Goal: Information Seeking & Learning: Learn about a topic

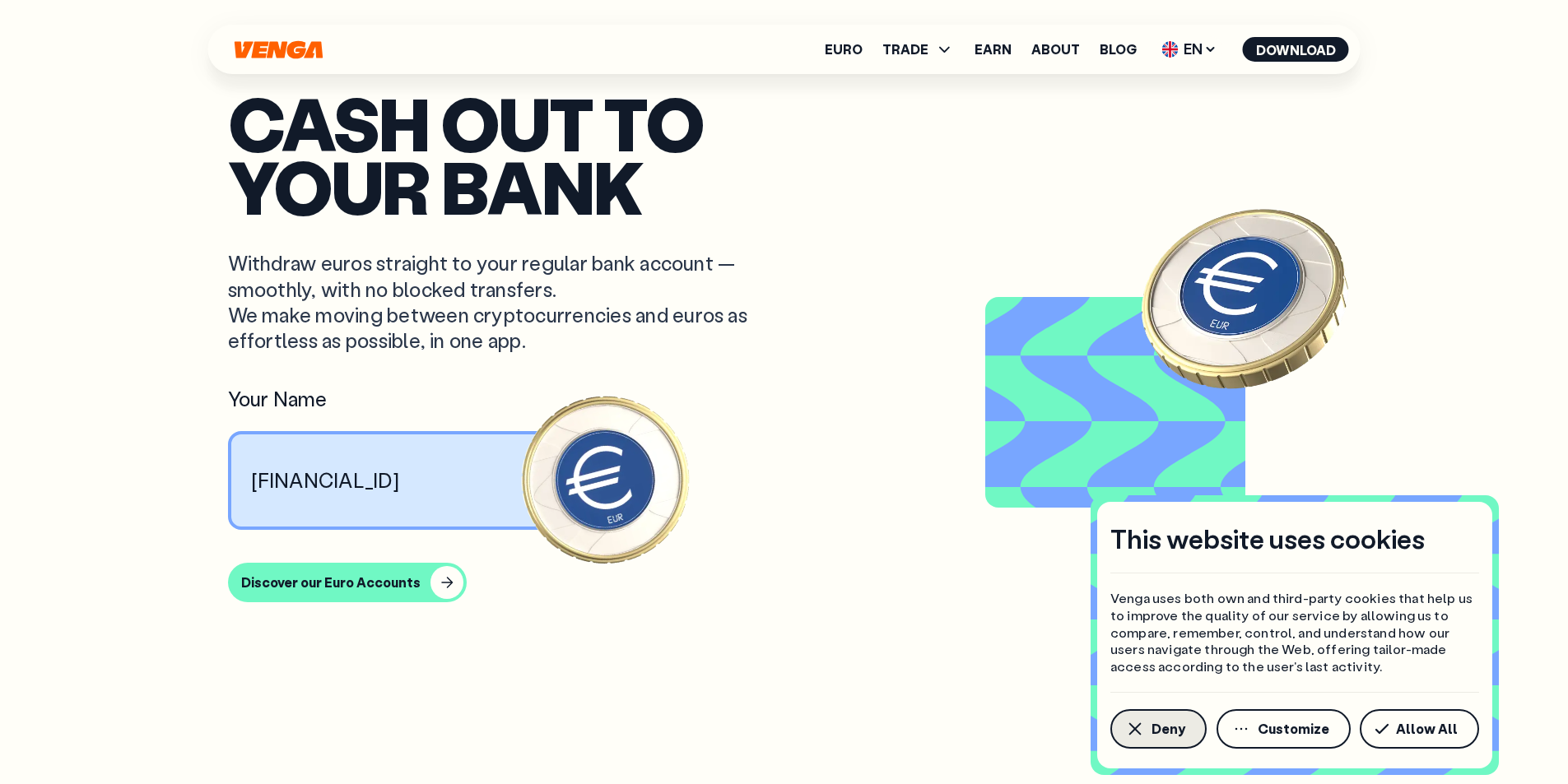
scroll to position [1317, 0]
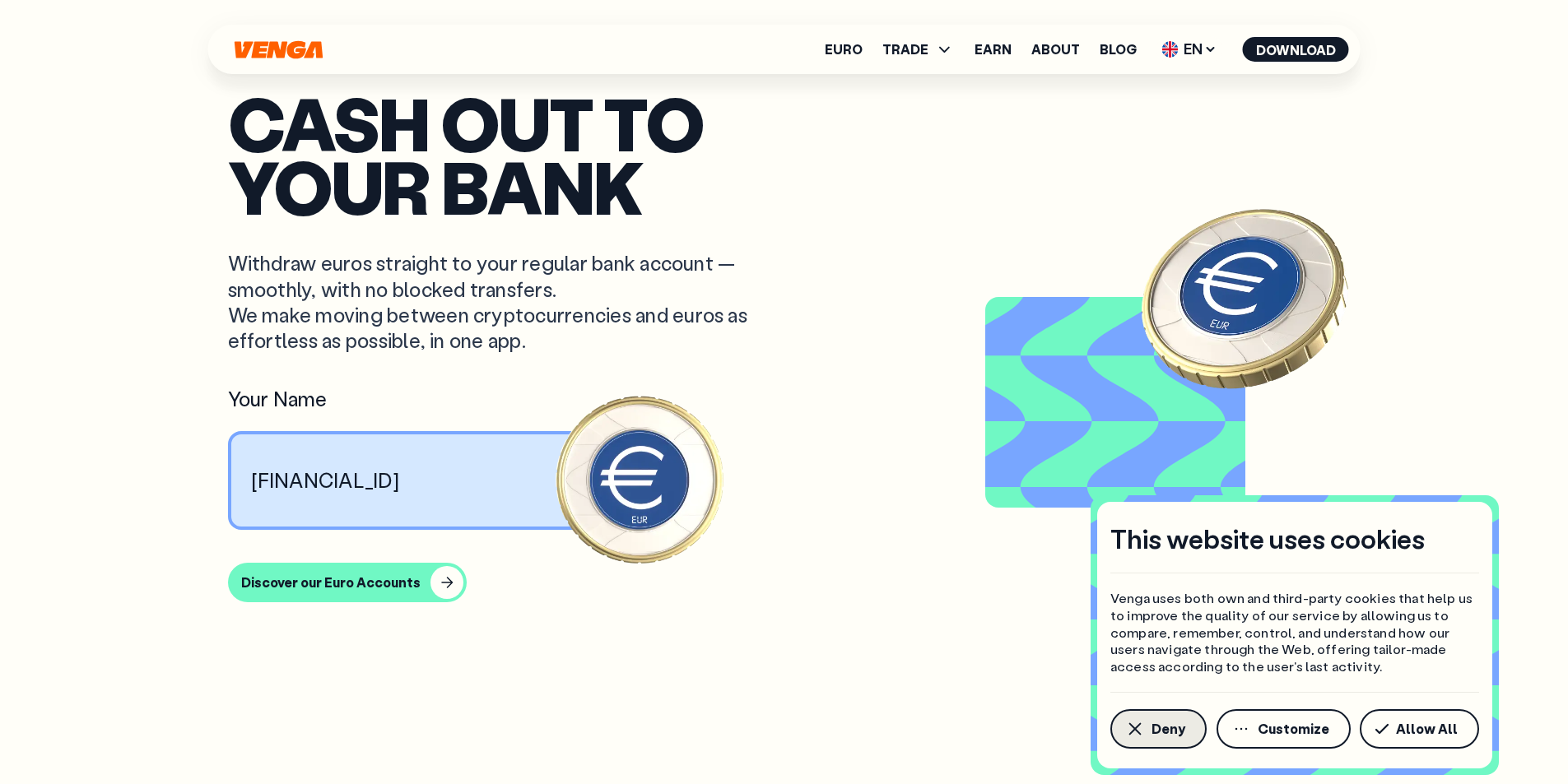
click at [1147, 723] on button "Deny" at bounding box center [1158, 729] width 96 height 39
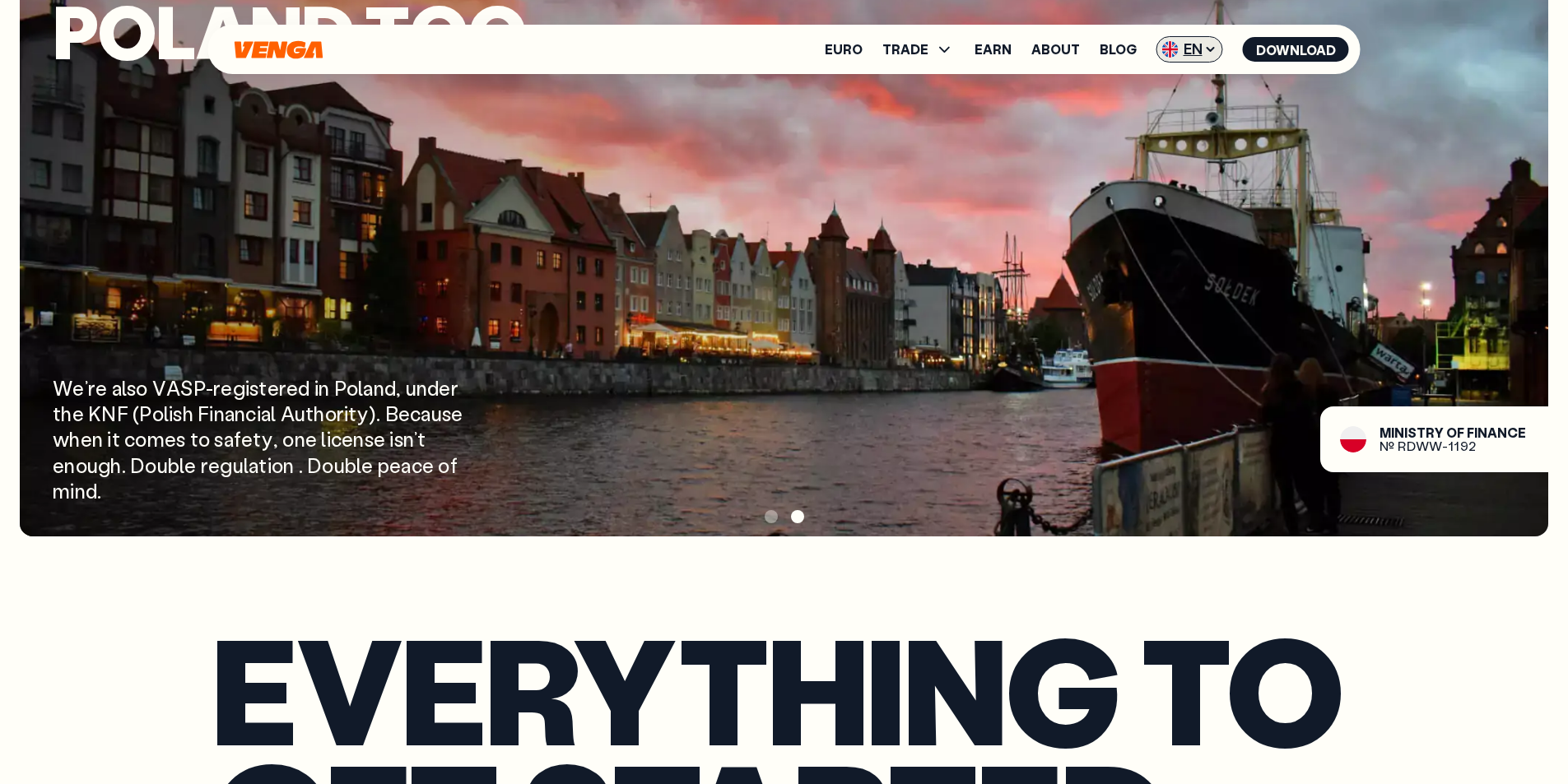
click at [1205, 49] on icon at bounding box center [1210, 49] width 13 height 13
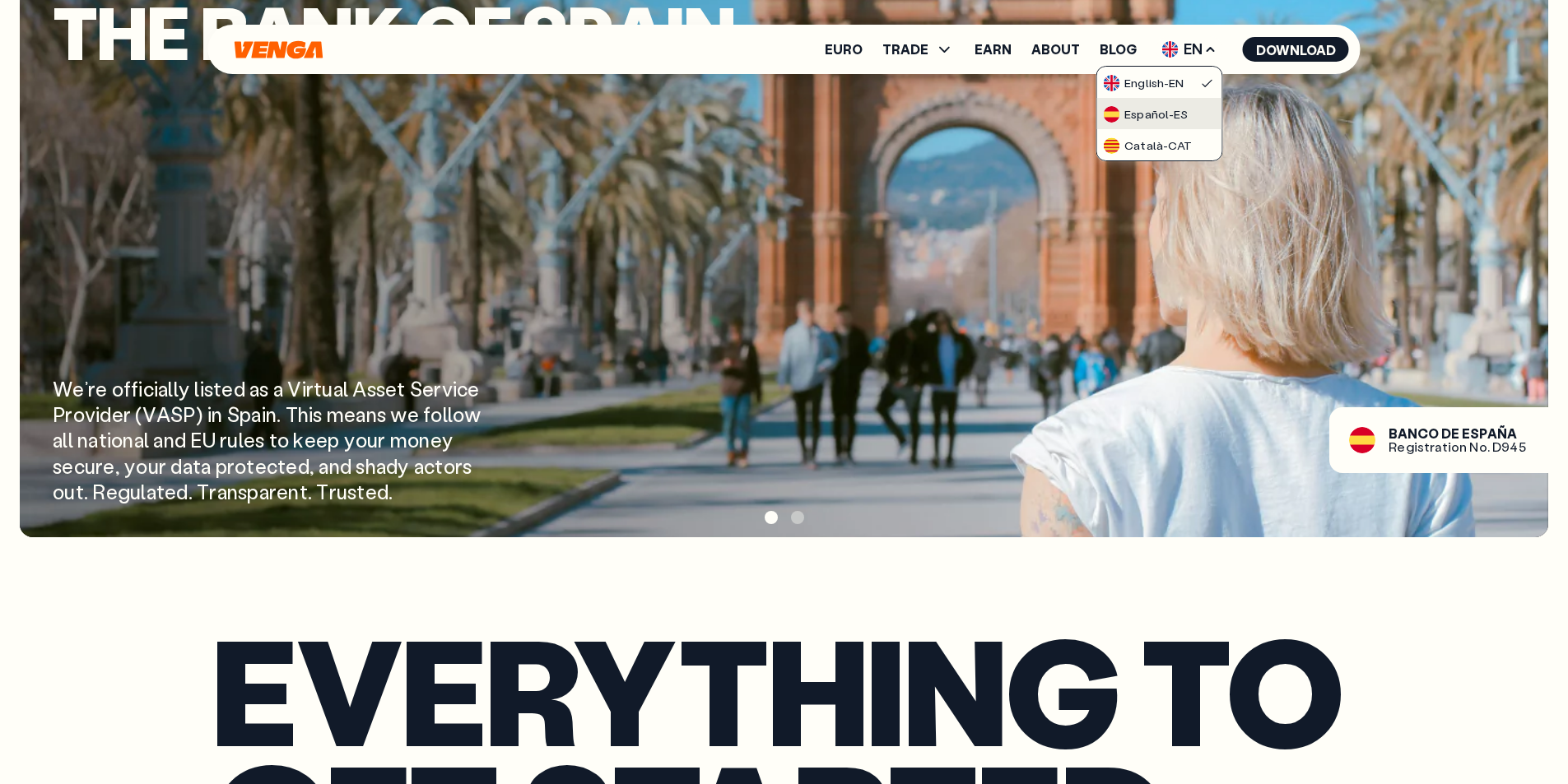
click at [1167, 109] on div "Español - ES" at bounding box center [1144, 114] width 84 height 16
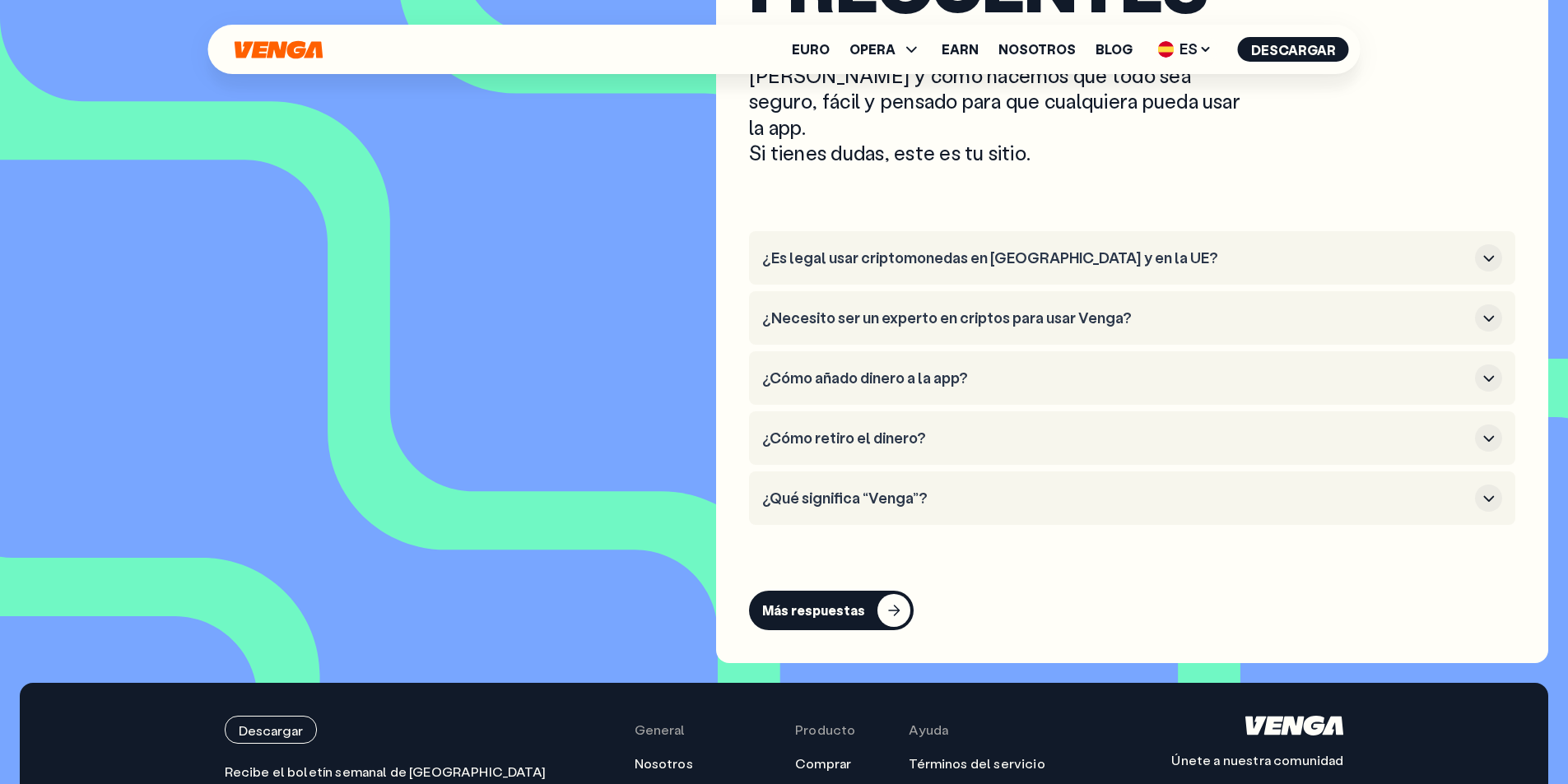
scroll to position [7659, 0]
click at [942, 486] on button "¿Qué significa “Venga”?" at bounding box center [1132, 499] width 740 height 27
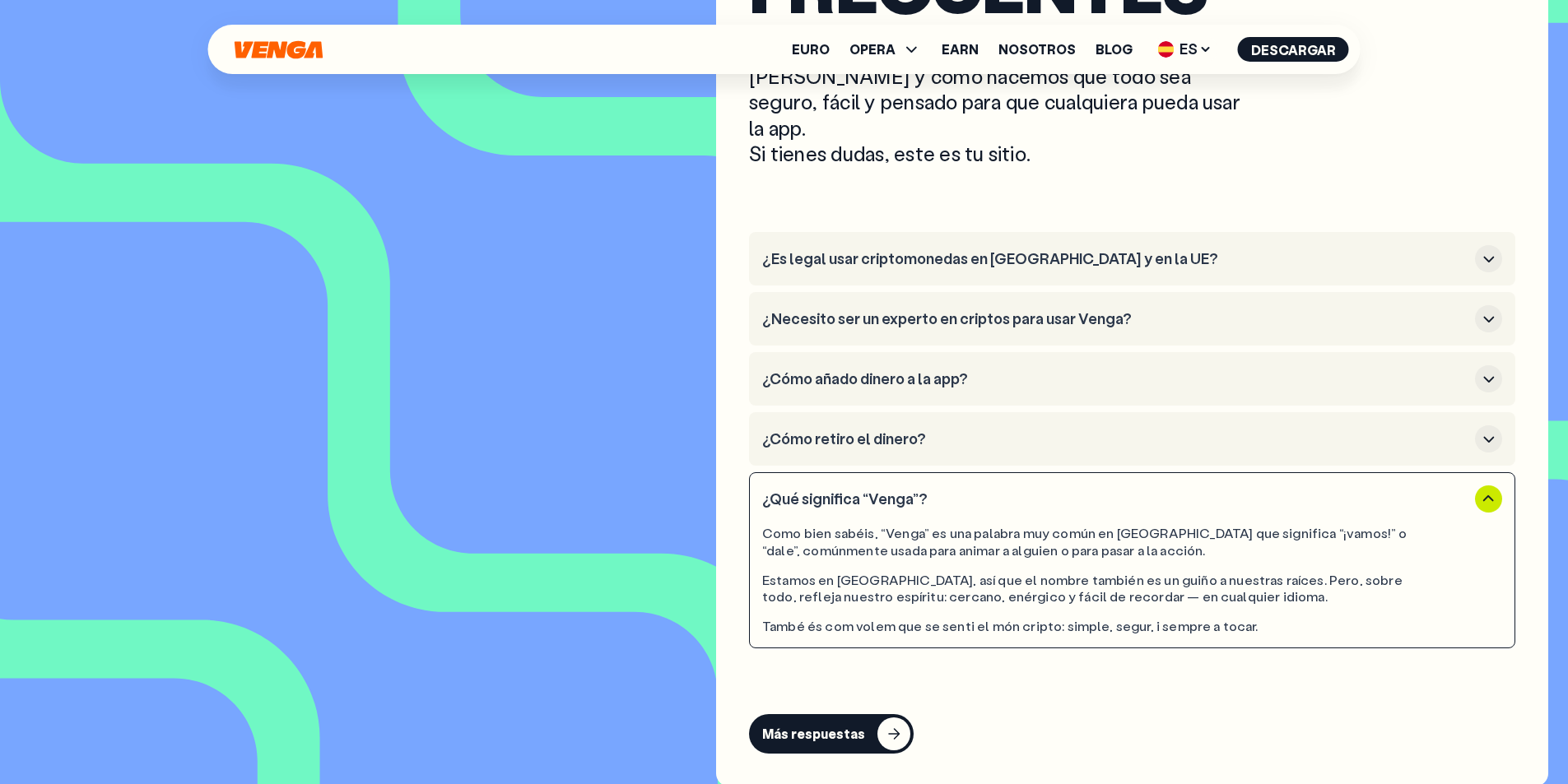
click at [809, 371] on h3 "¿Cómo añado dinero a la app?" at bounding box center [1115, 379] width 706 height 18
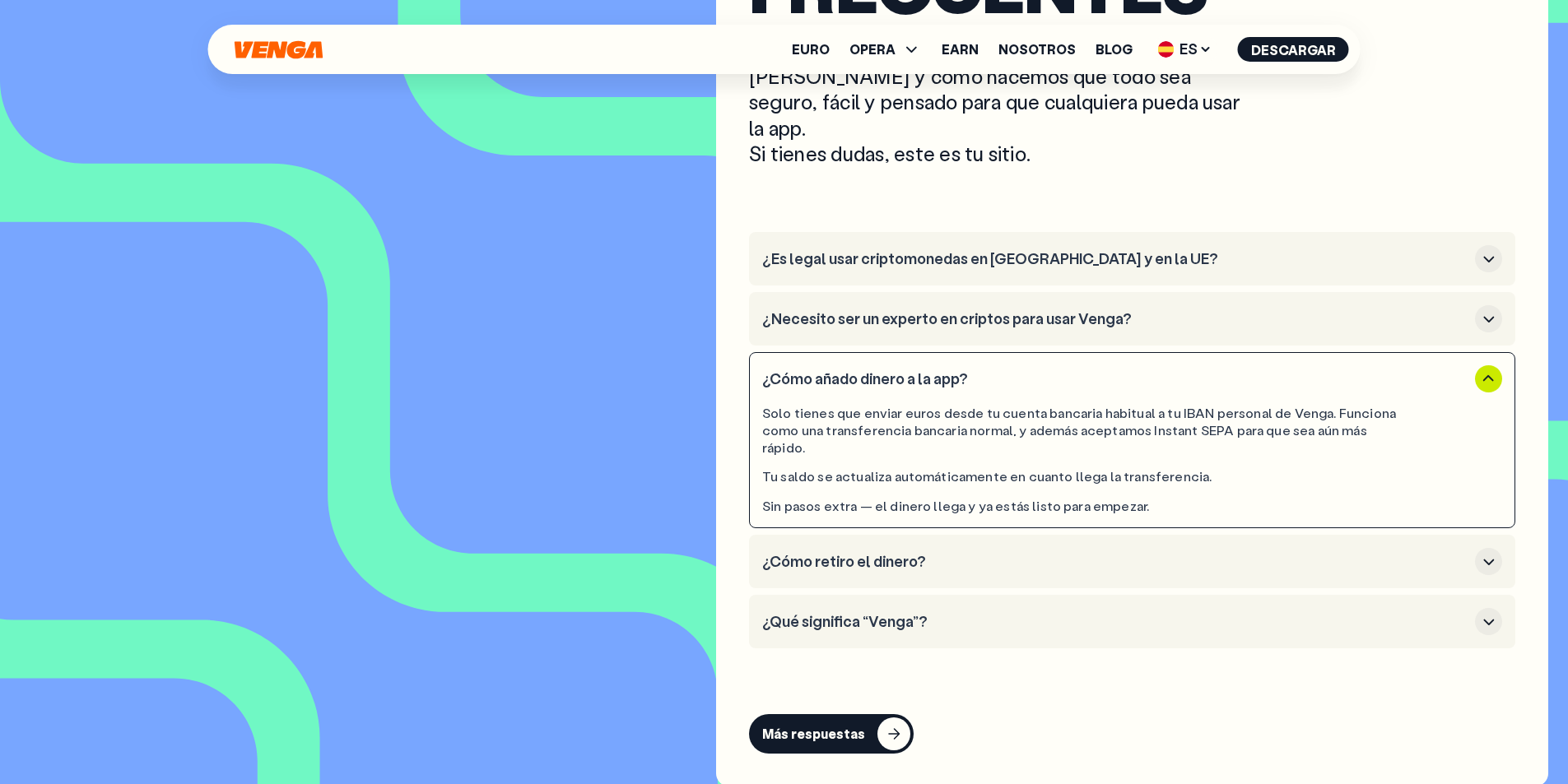
click at [958, 251] on h3 "¿Es legal usar criptomonedas en [GEOGRAPHIC_DATA] y en la UE?" at bounding box center [1115, 259] width 706 height 18
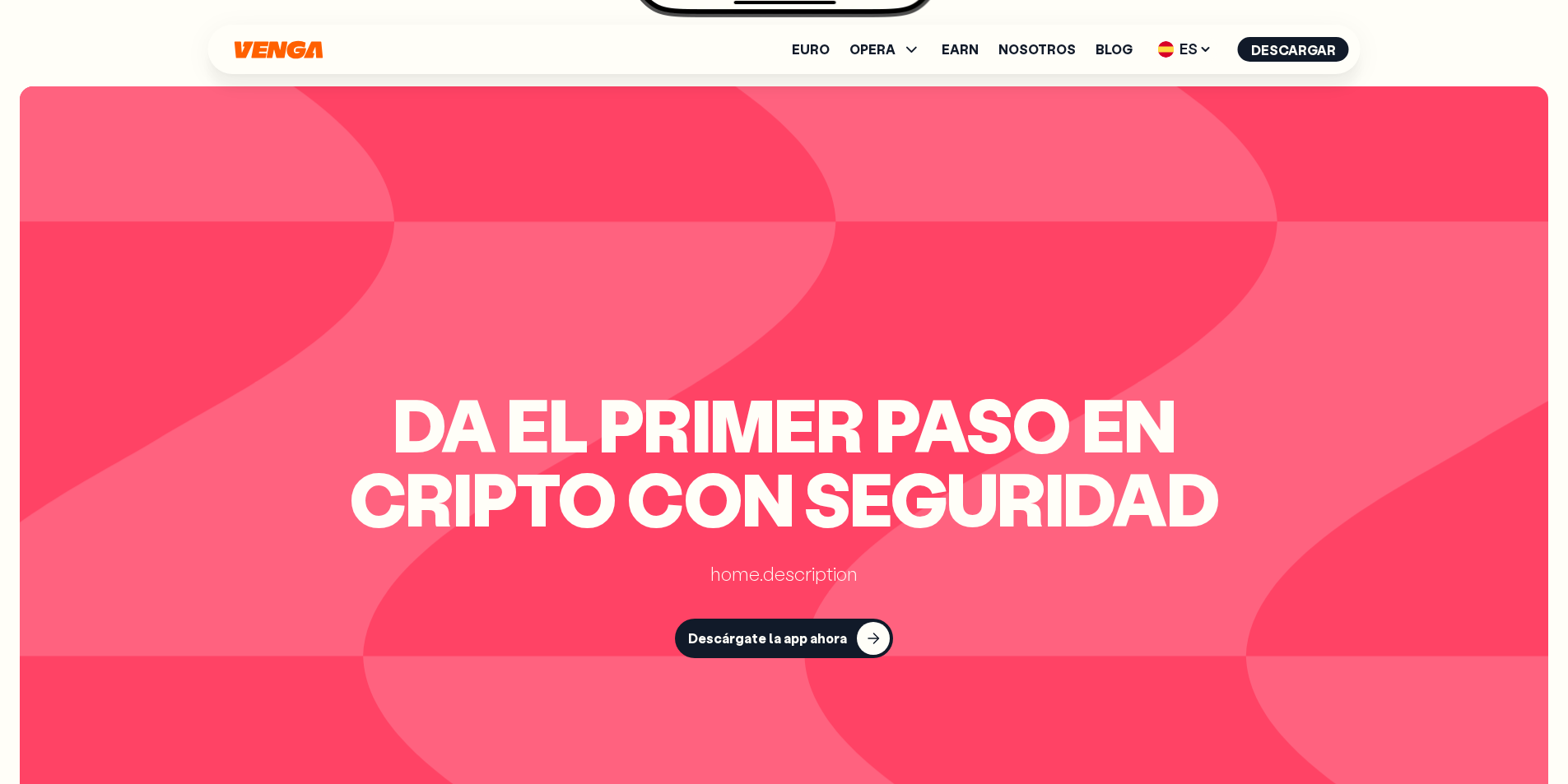
scroll to position [4367, 0]
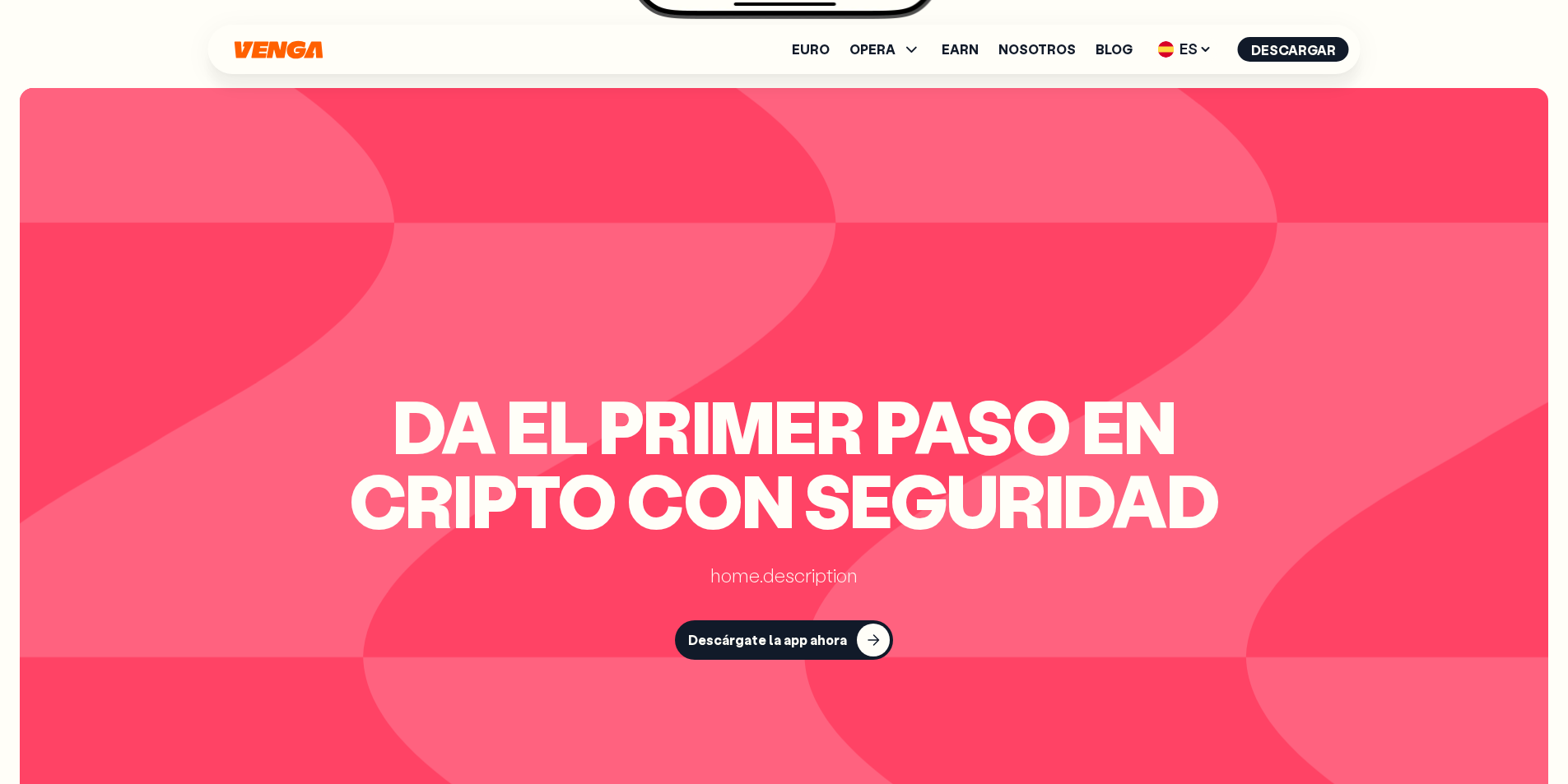
scroll to position [83, 0]
